Goal: Task Accomplishment & Management: Use online tool/utility

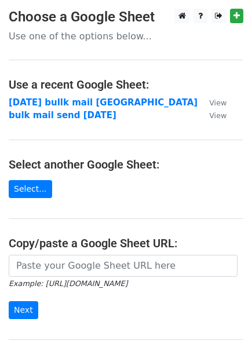
scroll to position [71, 0]
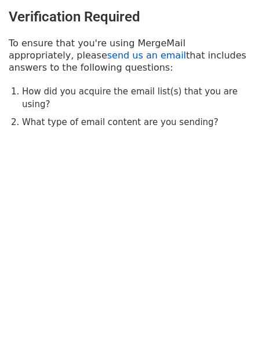
click at [107, 56] on link "send us an email" at bounding box center [146, 55] width 79 height 11
click at [107, 55] on link "send us an email" at bounding box center [146, 55] width 79 height 11
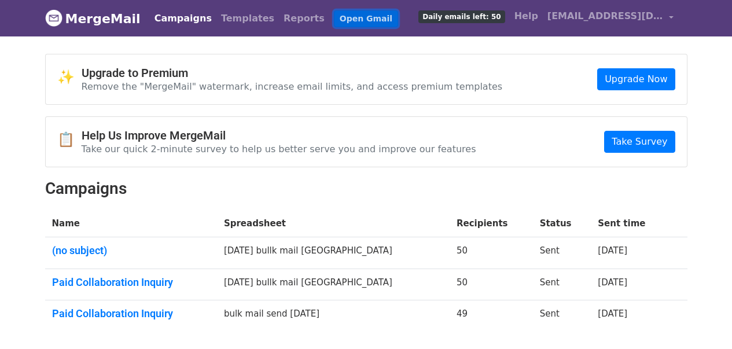
click at [334, 22] on link "Open Gmail" at bounding box center [366, 18] width 64 height 17
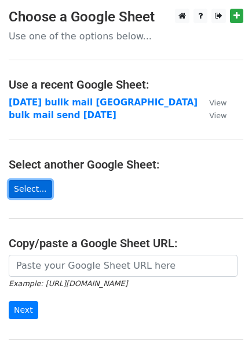
click at [30, 186] on link "Select..." at bounding box center [30, 189] width 43 height 18
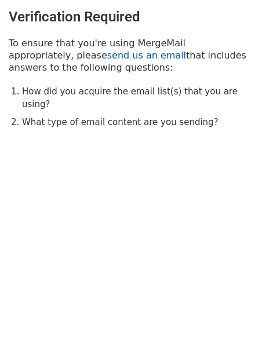
click at [107, 59] on link "send us an email" at bounding box center [146, 55] width 79 height 11
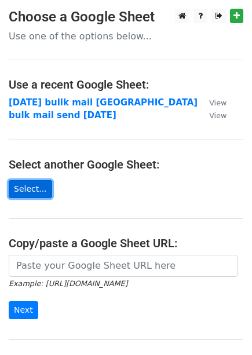
click at [12, 186] on link "Select..." at bounding box center [30, 189] width 43 height 18
click at [41, 190] on link "Select..." at bounding box center [30, 189] width 43 height 18
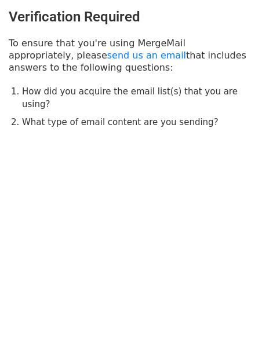
click at [128, 101] on ol "How did you acquire the email list(s) that you are using? What type of email co…" at bounding box center [137, 107] width 231 height 44
click at [107, 55] on link "send us an email" at bounding box center [146, 55] width 79 height 11
